Goal: Information Seeking & Learning: Learn about a topic

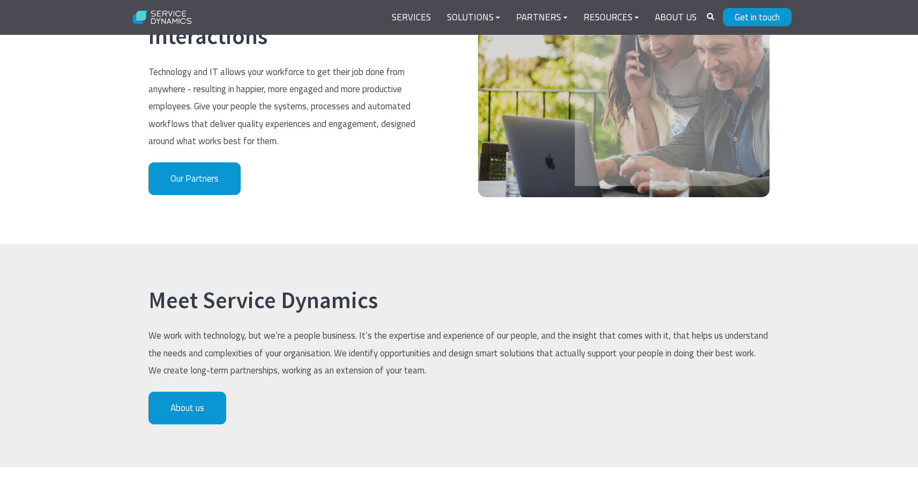
scroll to position [2000, 0]
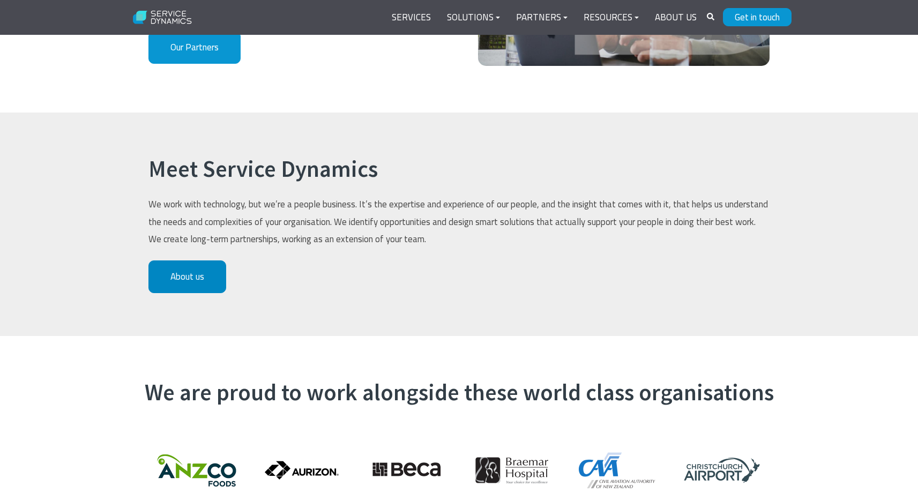
click at [210, 260] on link "About us" at bounding box center [187, 276] width 78 height 33
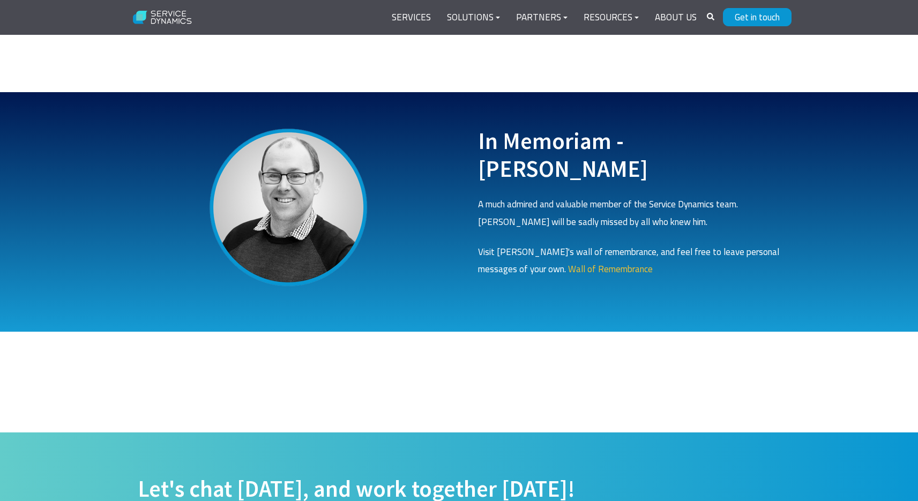
scroll to position [3415, 0]
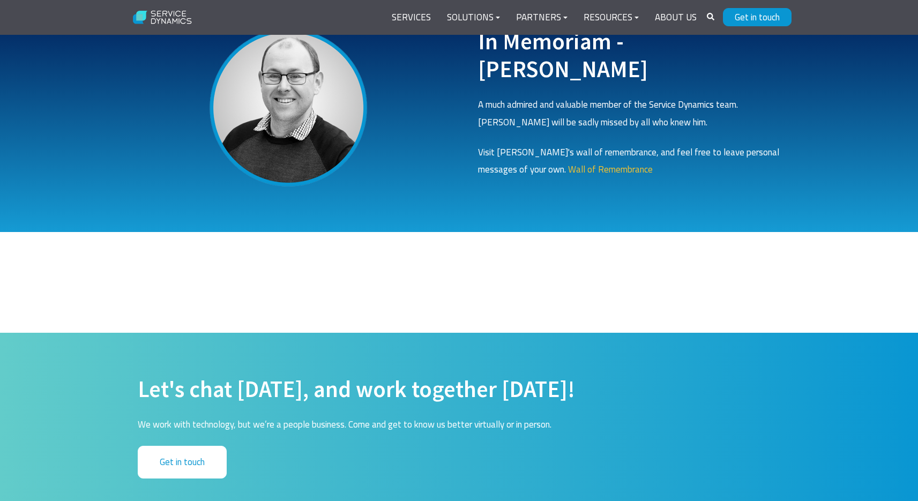
click at [568, 162] on span "Wall of Remembrance" at bounding box center [610, 169] width 85 height 14
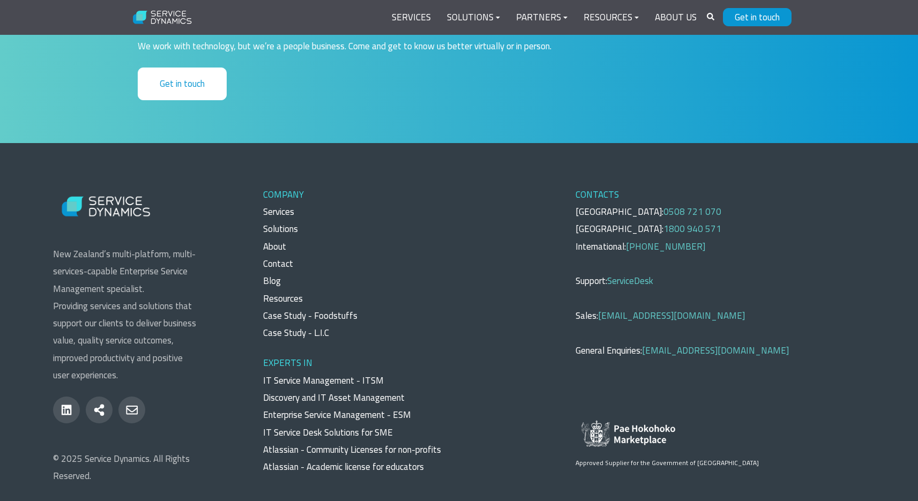
scroll to position [3838, 0]
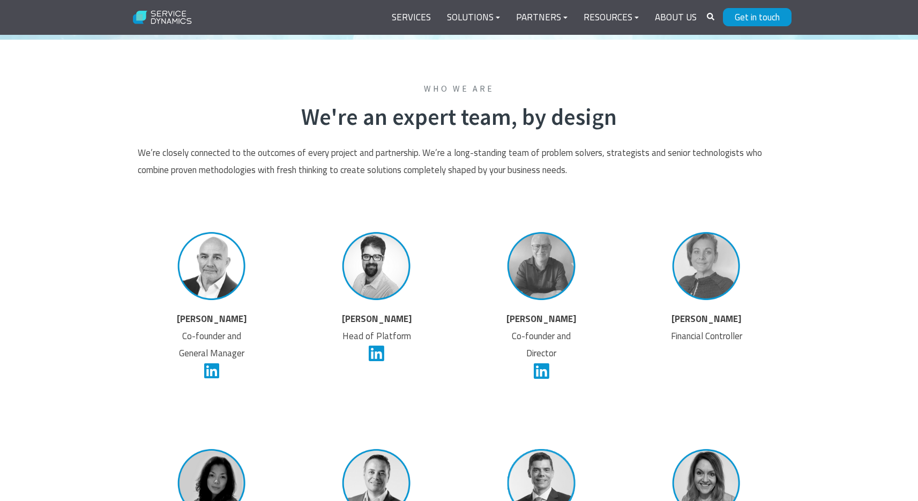
scroll to position [823, 0]
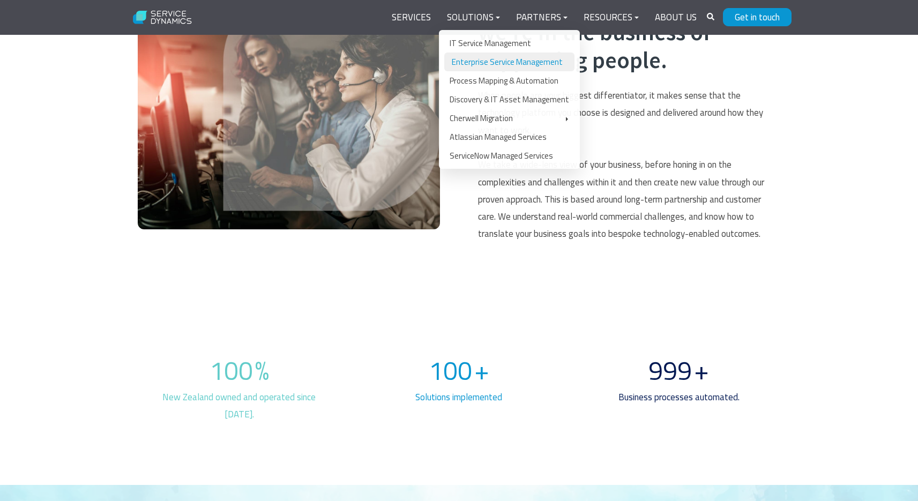
click at [489, 66] on link "Enterprise Service Management" at bounding box center [509, 62] width 130 height 19
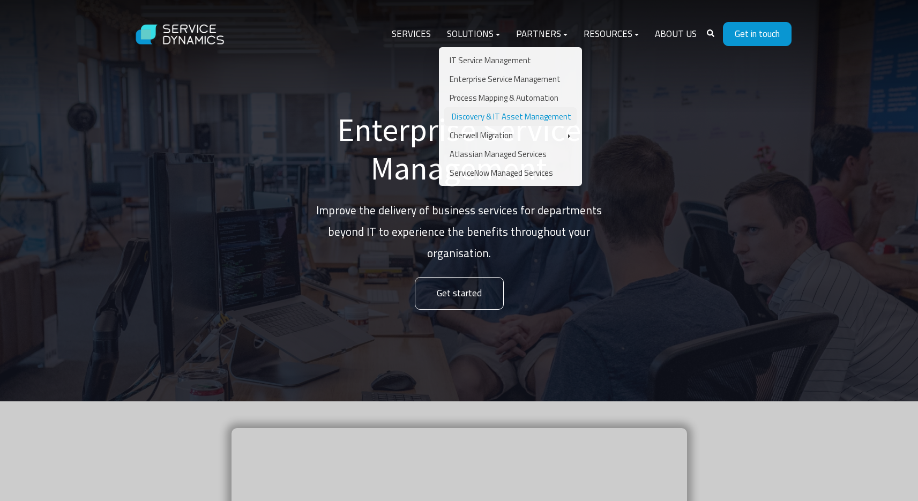
click at [501, 116] on link "Discovery & IT Asset Management" at bounding box center [510, 116] width 132 height 19
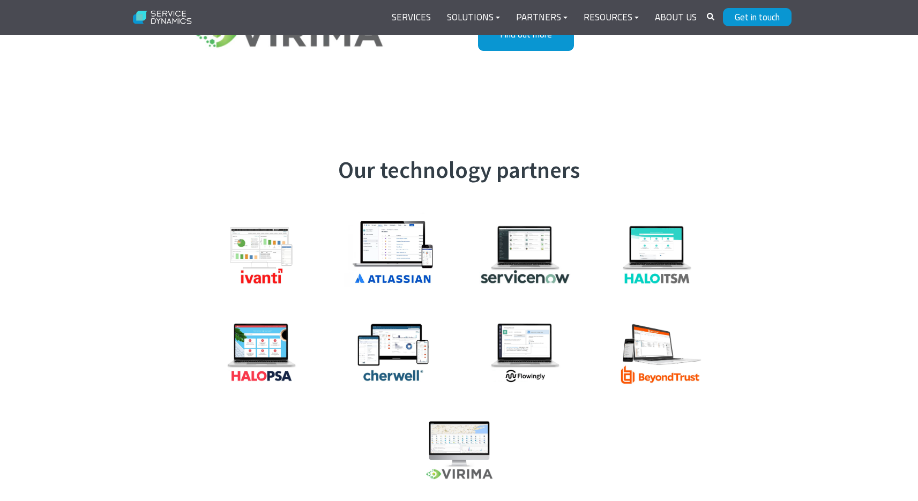
scroll to position [2490, 0]
